Goal: Task Accomplishment & Management: Use online tool/utility

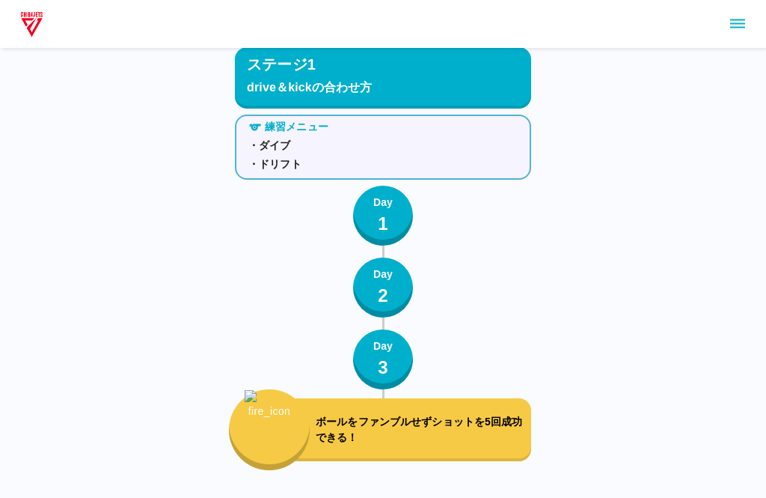
scroll to position [2202, 0]
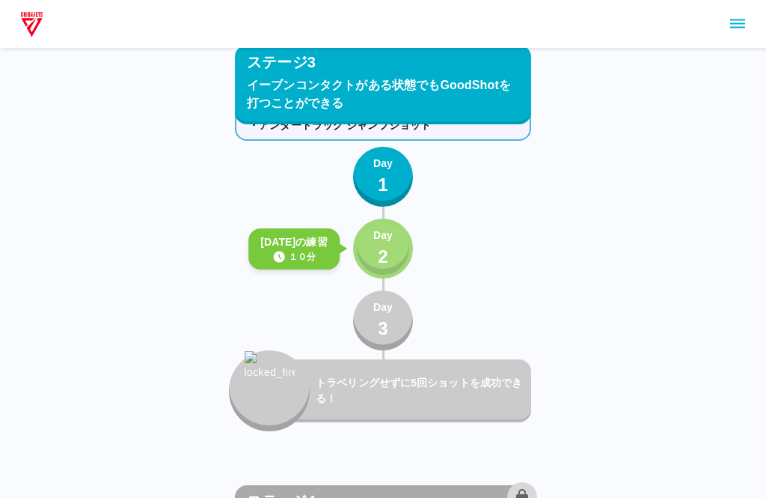
click at [394, 254] on button "Day 2" at bounding box center [383, 248] width 60 height 60
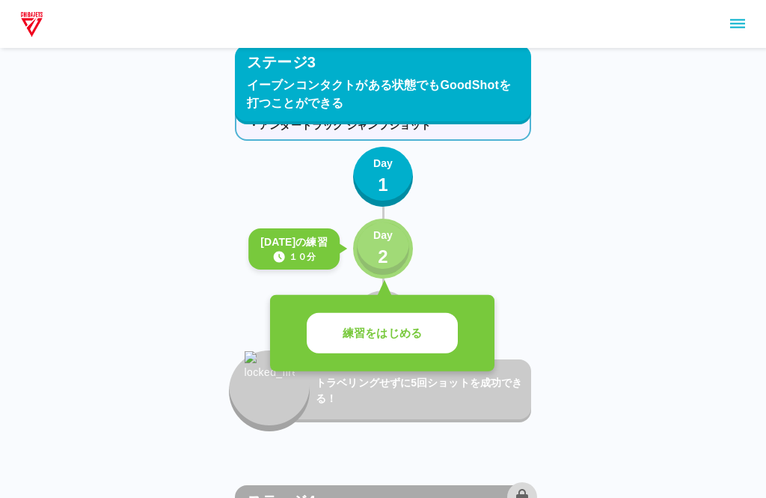
click at [393, 241] on p "Day" at bounding box center [382, 235] width 19 height 16
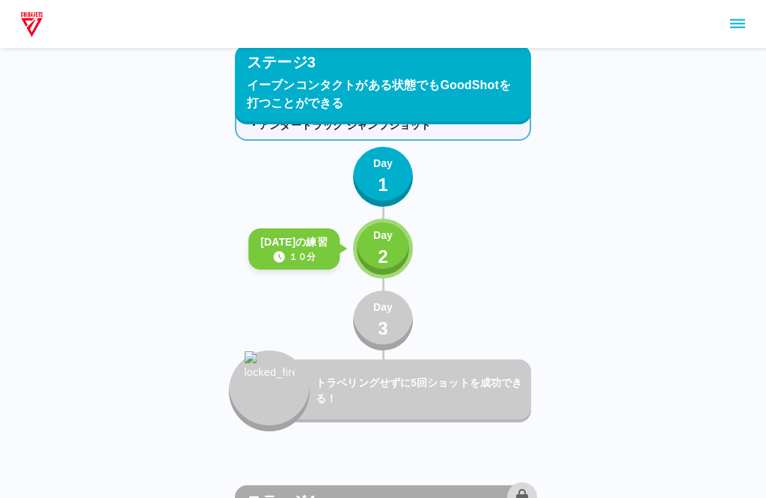
click at [429, 339] on div "練習メニュー ・プルバック ジャンプショット ・アンダードラッグ ジャンプショット Day 1 きょうの練習 １０分 Day 2 Day 3 トラベリングせず…" at bounding box center [383, 250] width 296 height 361
click at [441, 356] on div "トラベリングせずに5回ショットを成功できる！" at bounding box center [383, 390] width 296 height 81
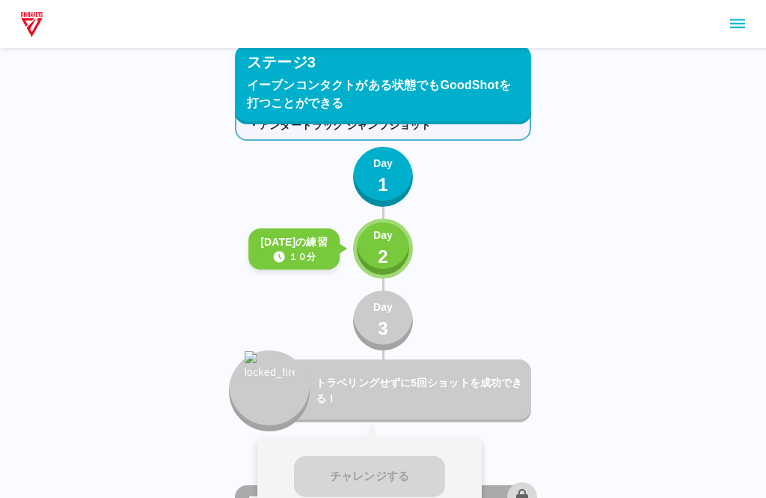
click at [405, 250] on button "Day 2" at bounding box center [383, 248] width 60 height 60
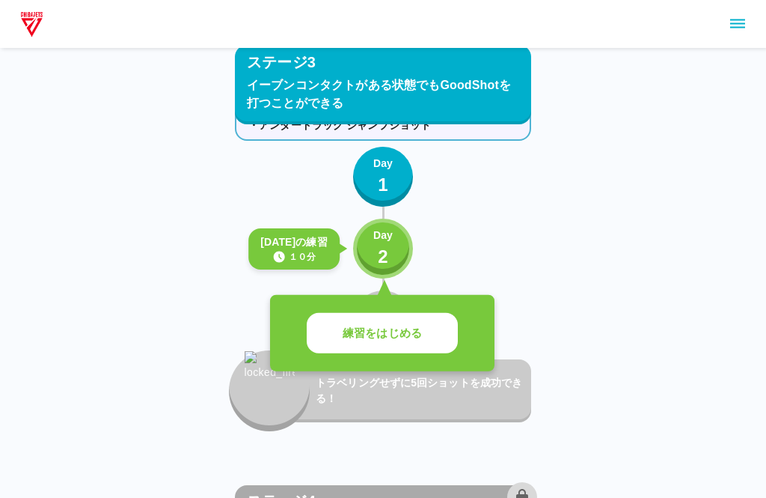
click at [441, 367] on div "練習をはじめる" at bounding box center [382, 333] width 224 height 77
click at [451, 337] on button "練習をはじめる" at bounding box center [382, 333] width 151 height 41
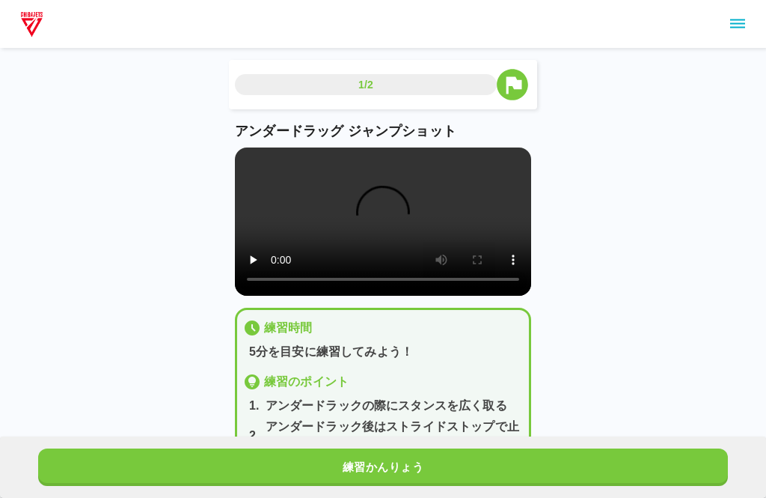
click at [750, 492] on div "練習かんりょう" at bounding box center [383, 466] width 766 height 61
click at [609, 466] on button "練習かんりょう" at bounding box center [383, 466] width 690 height 37
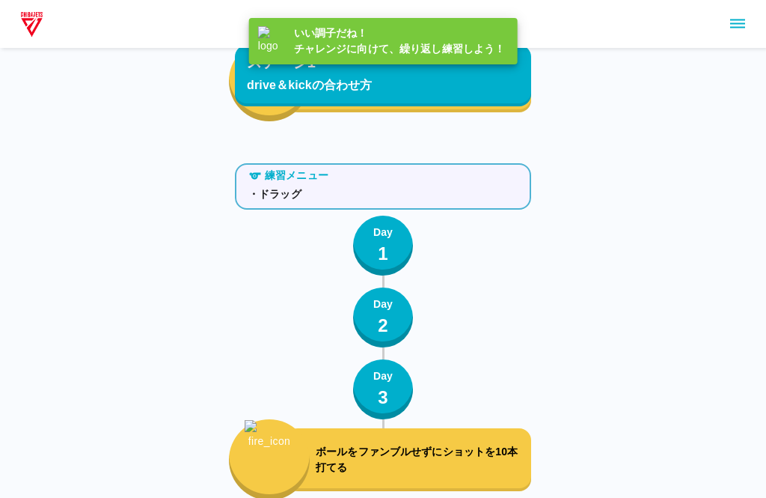
scroll to position [2202, 0]
